Goal: Information Seeking & Learning: Learn about a topic

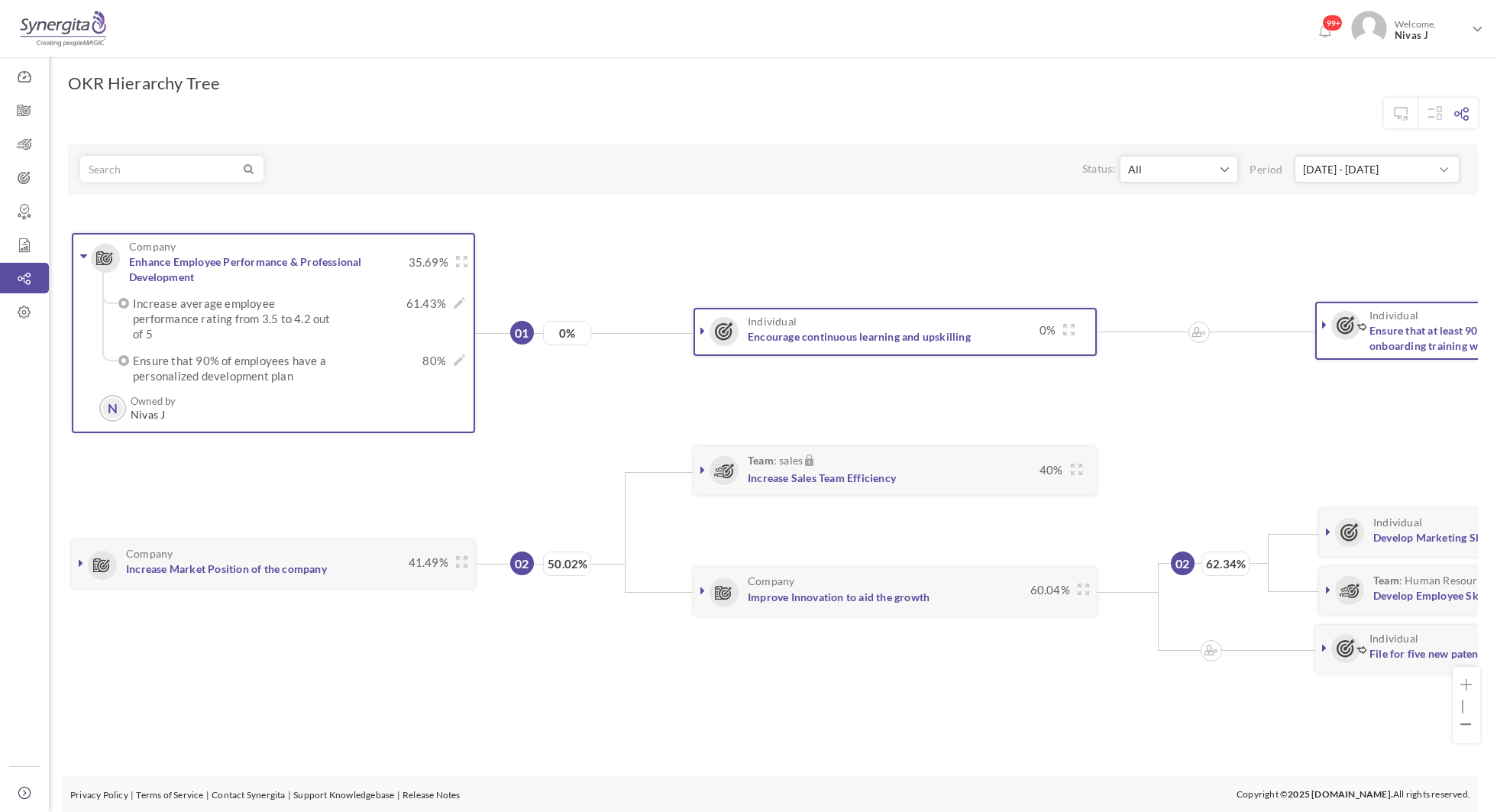
click at [82, 262] on link at bounding box center [85, 256] width 16 height 16
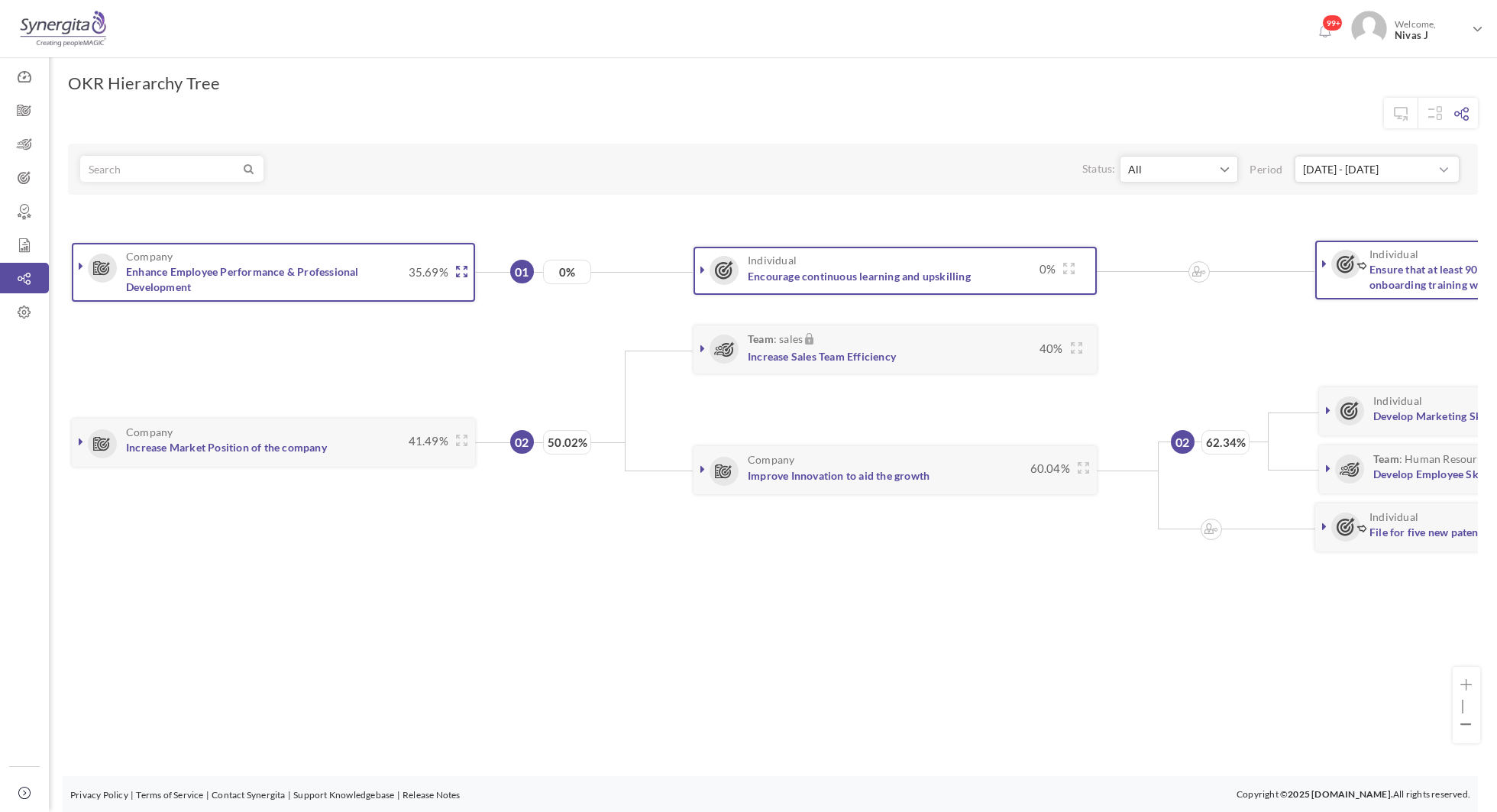
click at [460, 274] on icon at bounding box center [462, 271] width 12 height 12
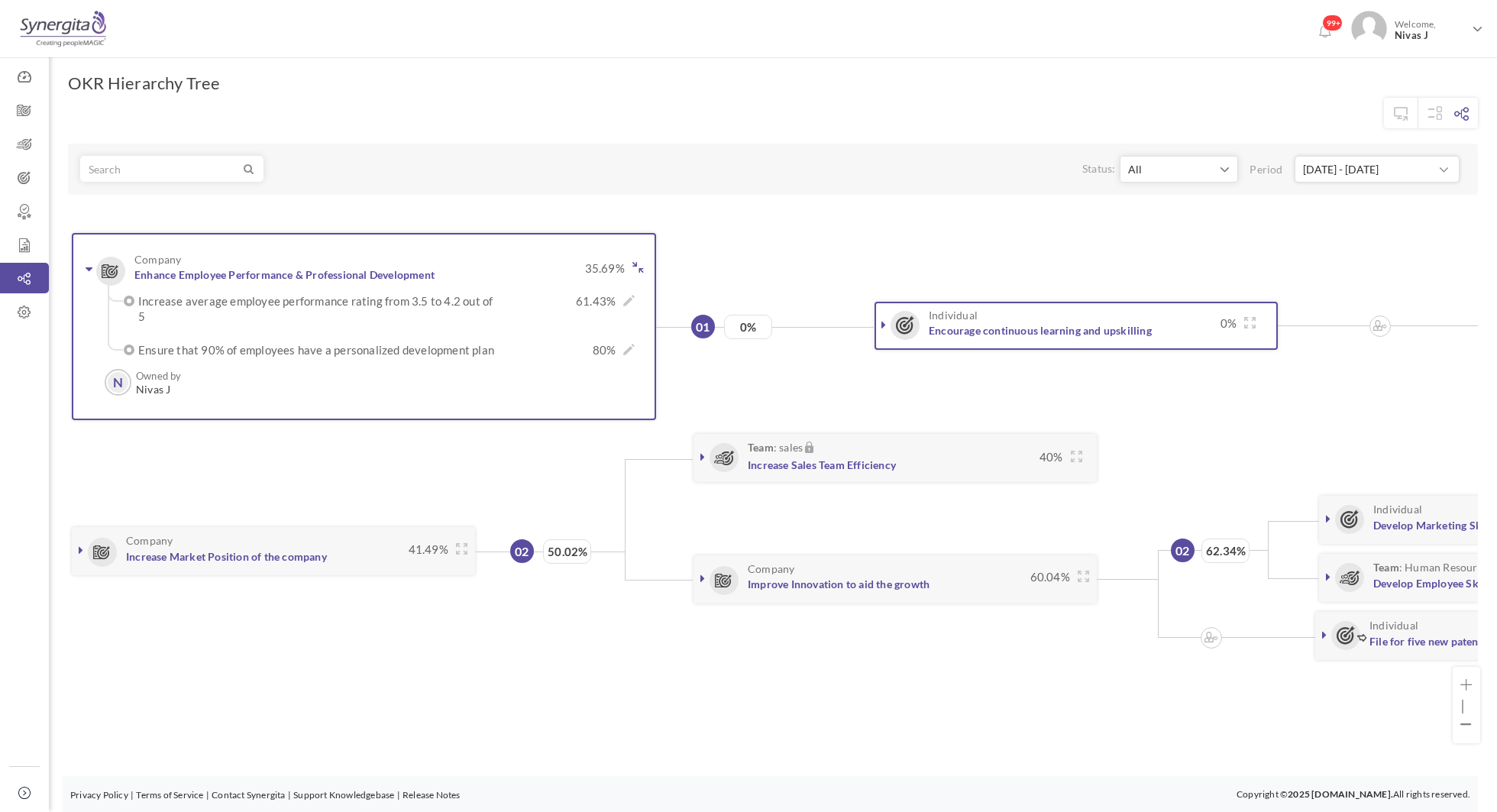
click at [90, 263] on icon at bounding box center [89, 268] width 7 height 13
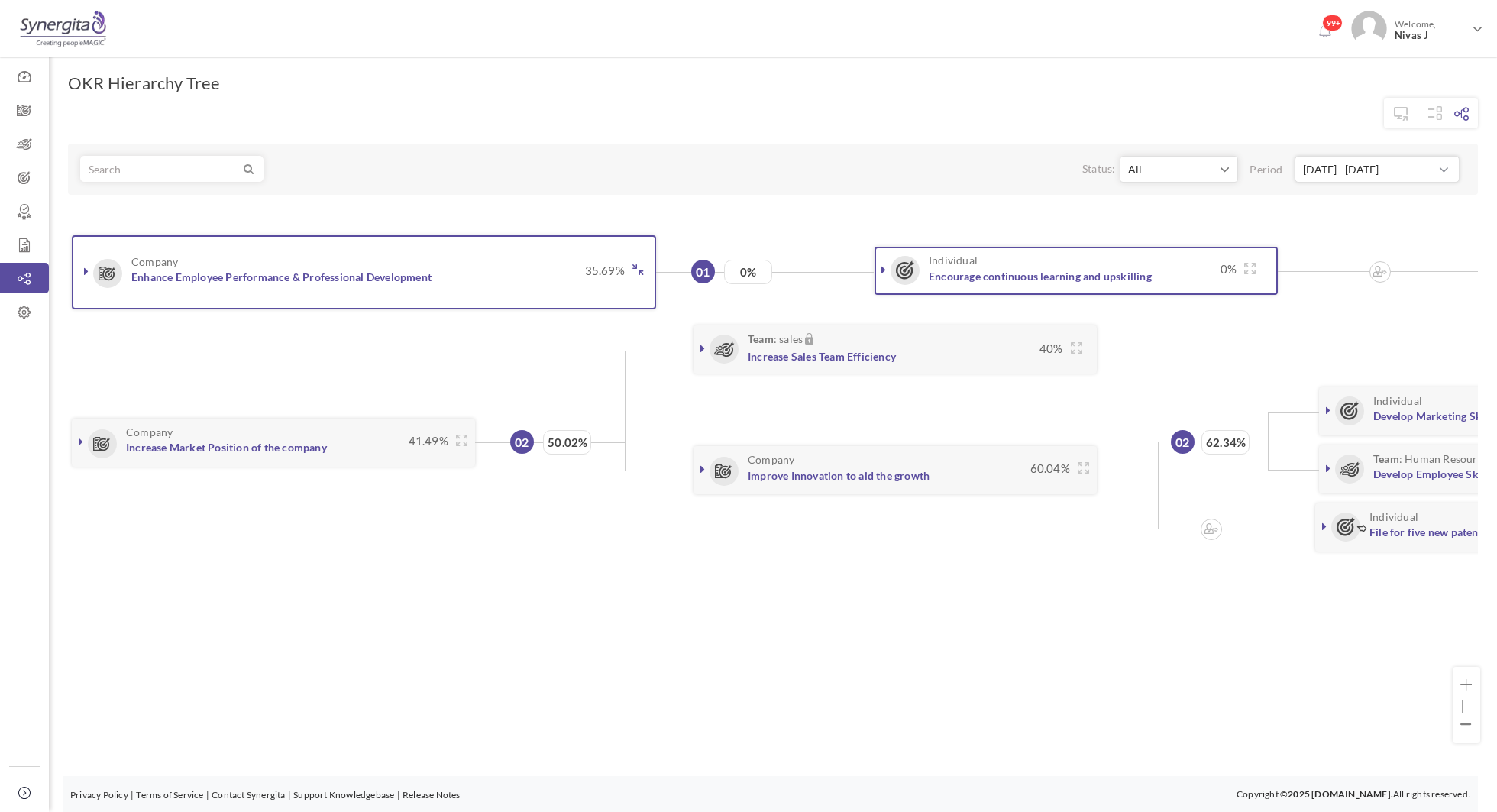
click at [90, 264] on link at bounding box center [87, 271] width 16 height 16
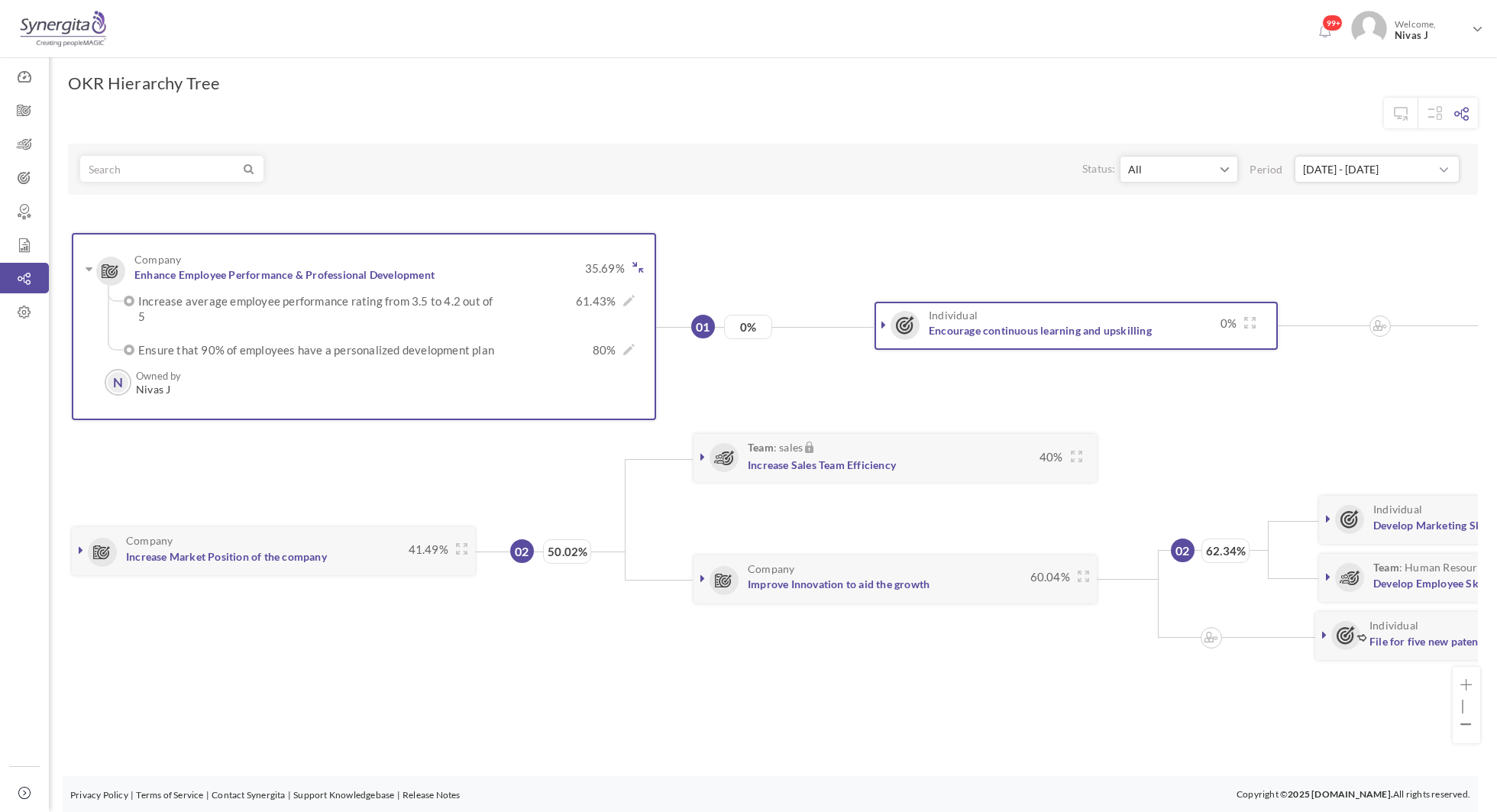
click at [639, 262] on icon at bounding box center [637, 267] width 11 height 12
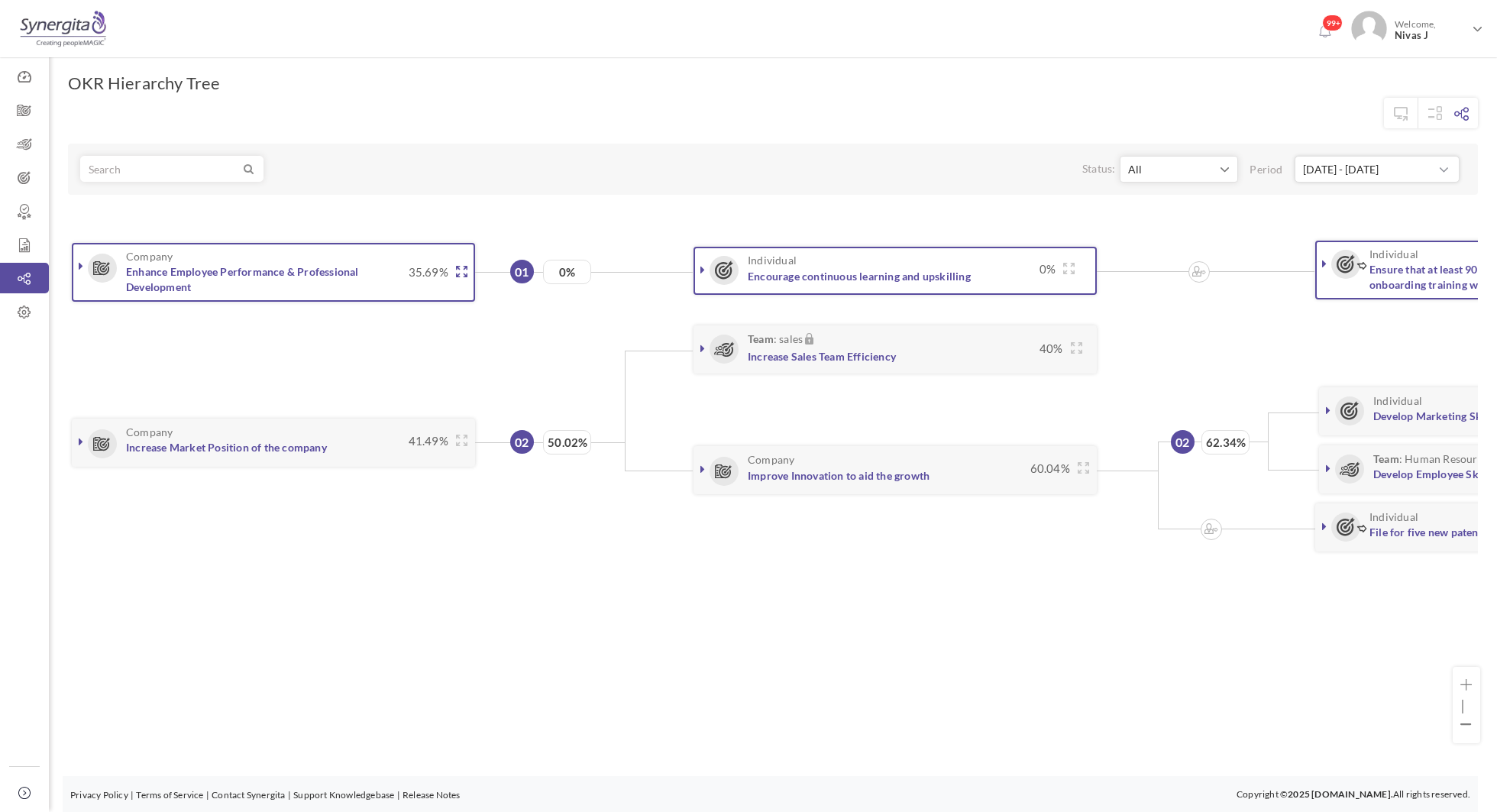
click at [460, 265] on icon at bounding box center [462, 271] width 12 height 12
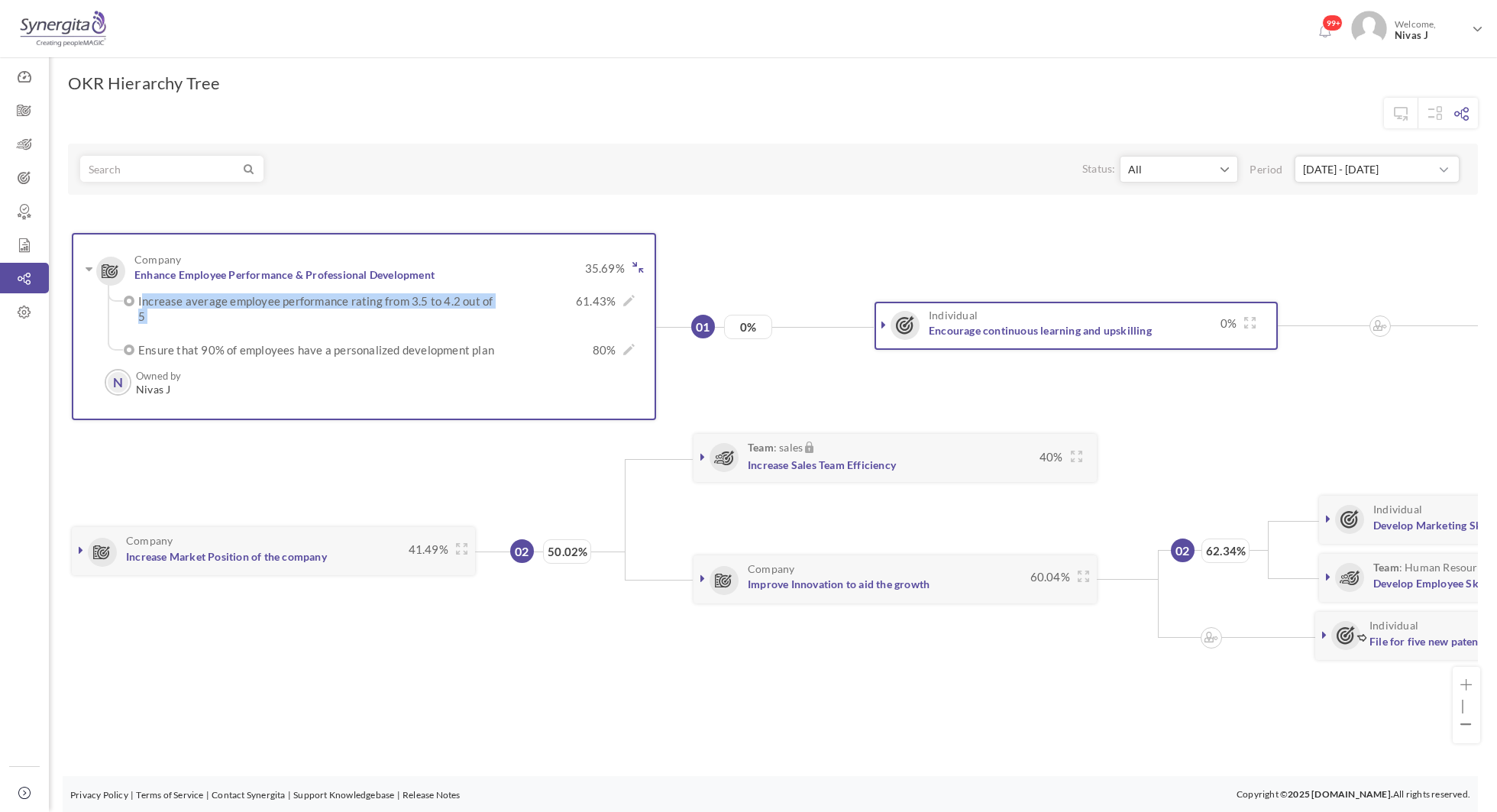
drag, startPoint x: 134, startPoint y: 297, endPoint x: 503, endPoint y: 296, distance: 369.0
click at [503, 296] on li "Increase average employee performance rating from 3.5 to 4.2 out of 5 61.43% × …" at bounding box center [379, 308] width 511 height 30
copy div "Increase average employee performance rating from 3.5 to 4.2 out of 5"
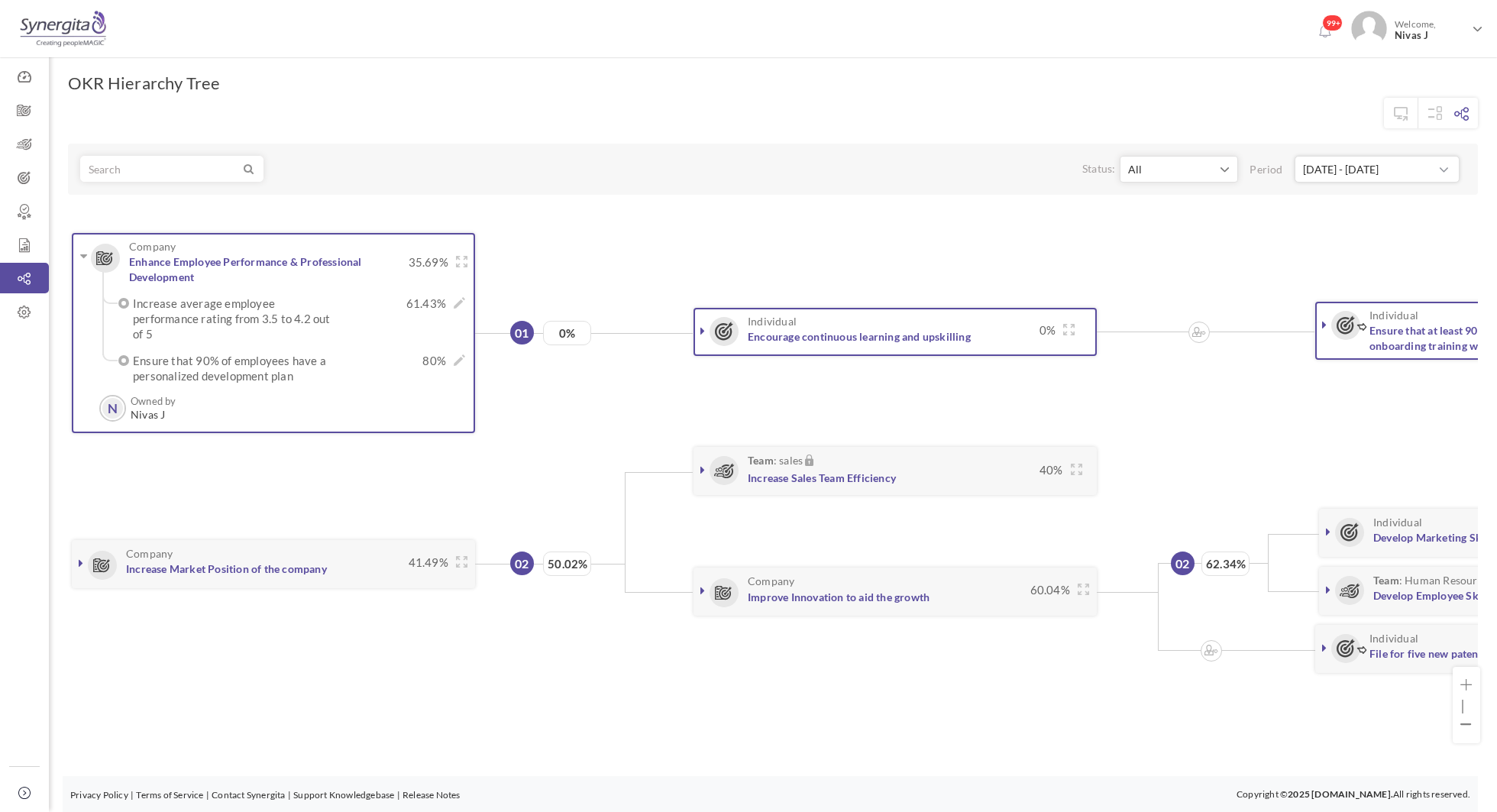
drag, startPoint x: 131, startPoint y: 338, endPoint x: 304, endPoint y: 362, distance: 174.7
click at [304, 362] on label "Ensure that 90% of employees have a personalized development plan" at bounding box center [237, 368] width 209 height 30
copy label "Ensure that 90% of employees have a personalized development plan"
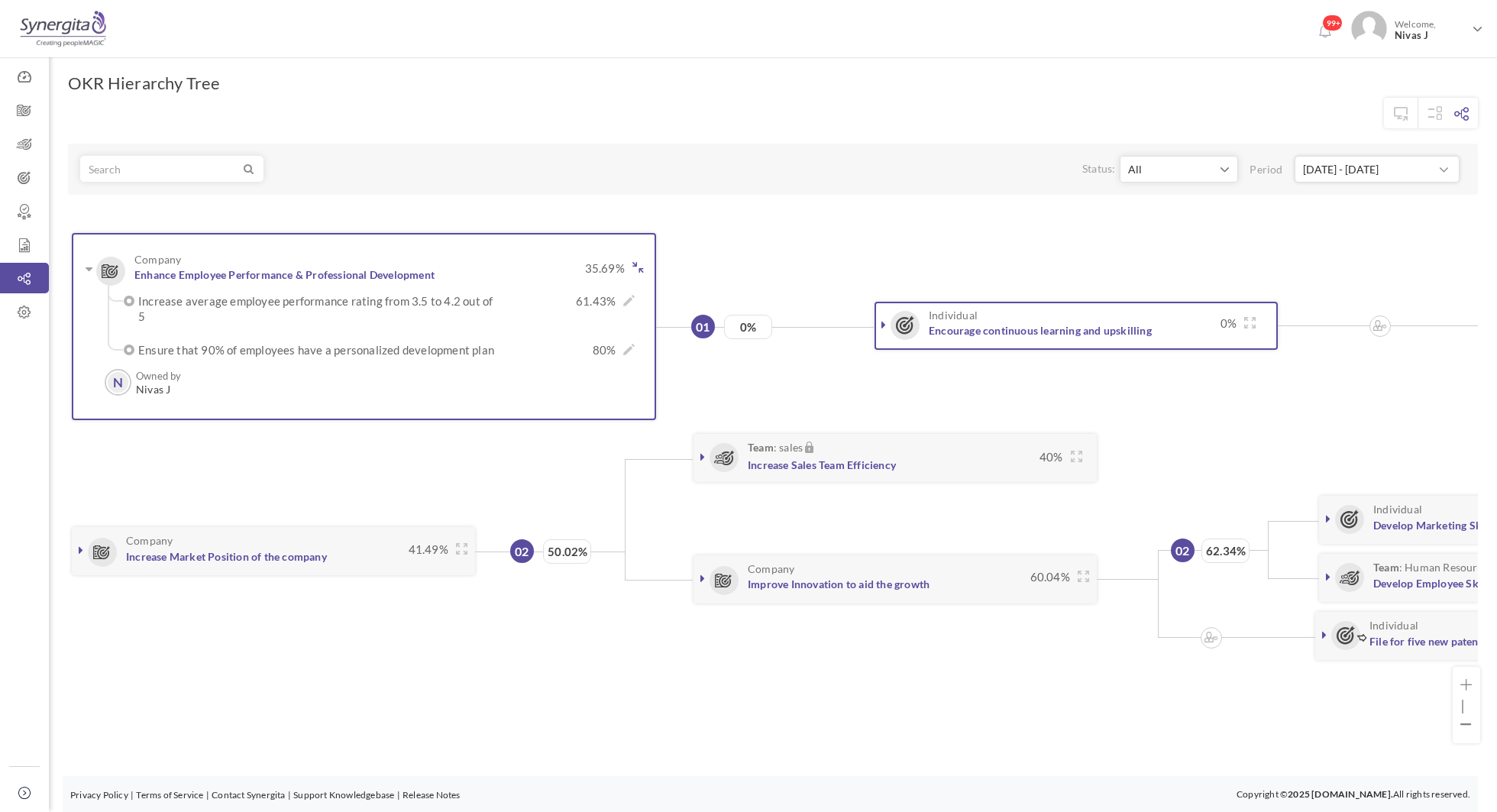
click at [884, 318] on icon at bounding box center [883, 324] width 5 height 13
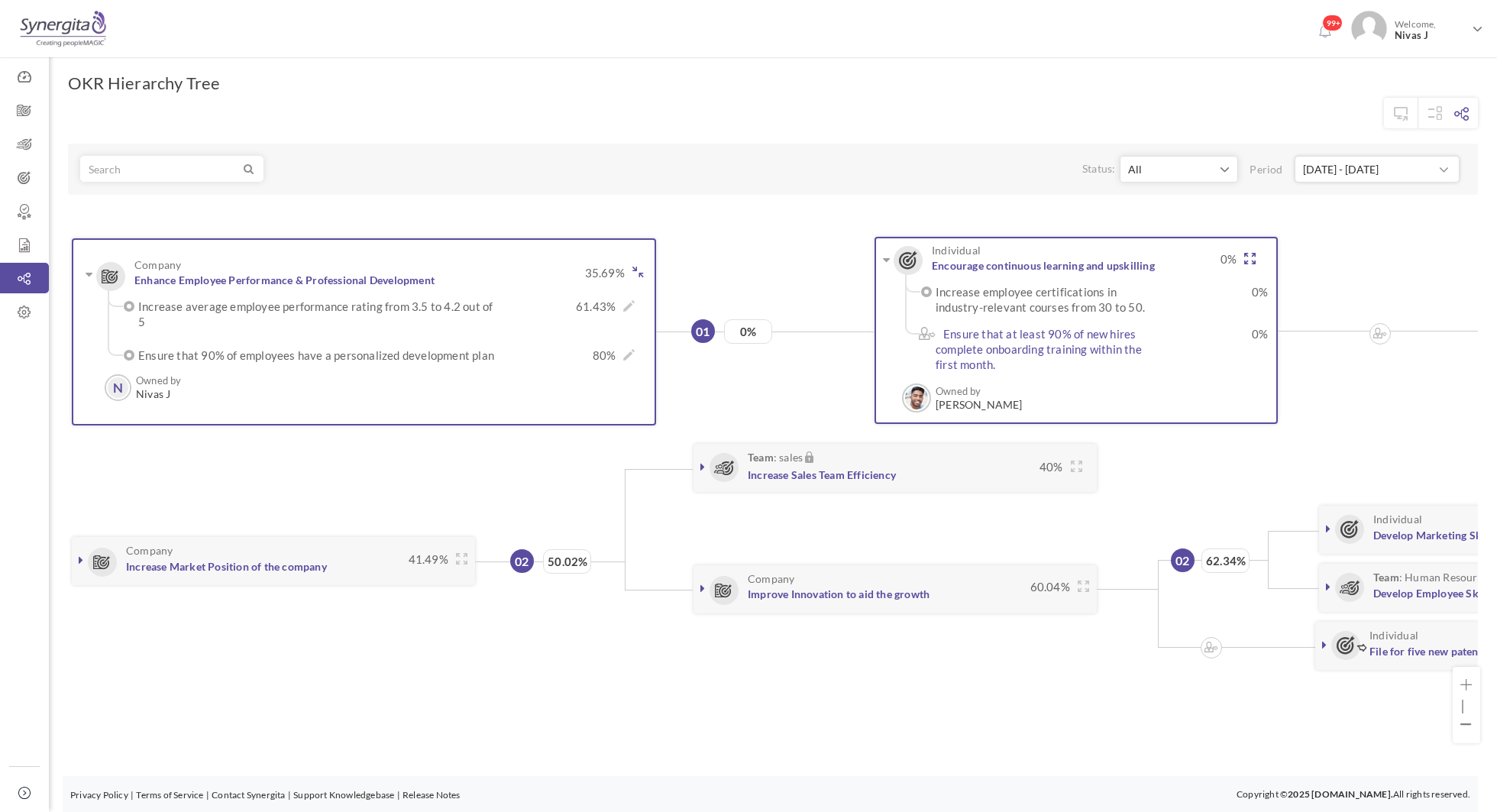
click at [1246, 253] on icon at bounding box center [1250, 259] width 12 height 12
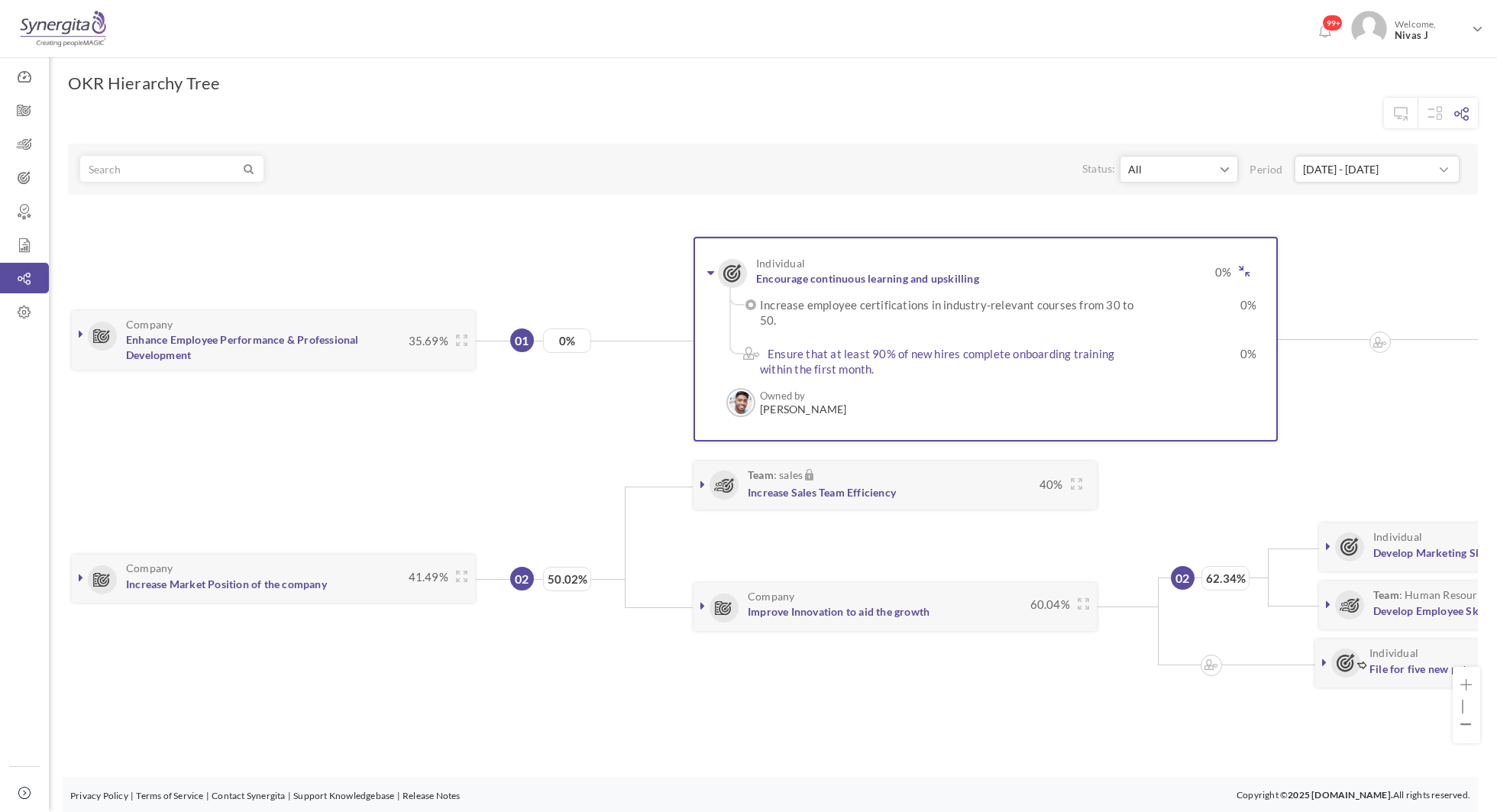
click at [709, 268] on icon at bounding box center [710, 272] width 7 height 13
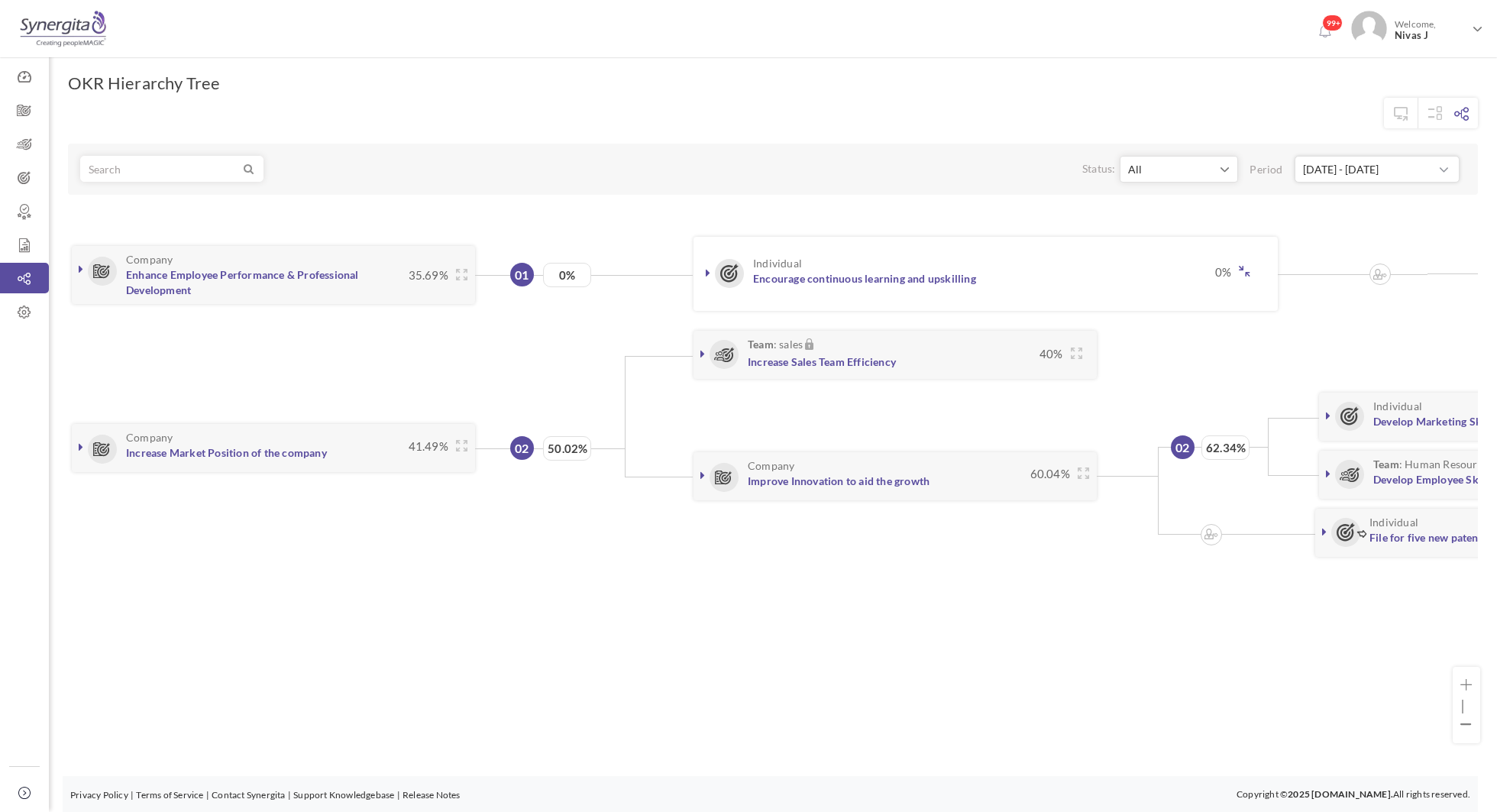
click at [819, 653] on div "OKR Hierarchy Tree Aligned OKR Unaligned OKR Status: All Not Started Leading La…" at bounding box center [772, 362] width 1448 height 640
